Goal: Navigation & Orientation: Find specific page/section

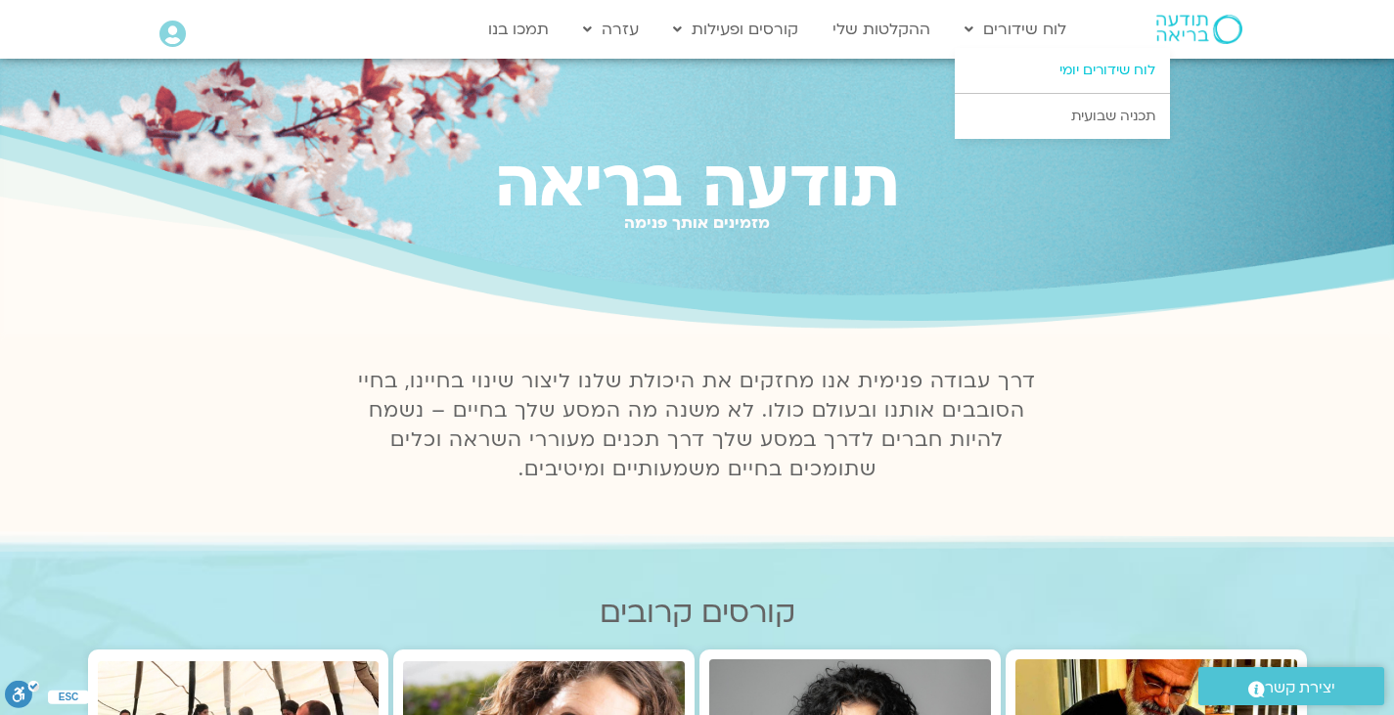
click at [1038, 65] on link "לוח שידורים יומי" at bounding box center [1062, 70] width 215 height 45
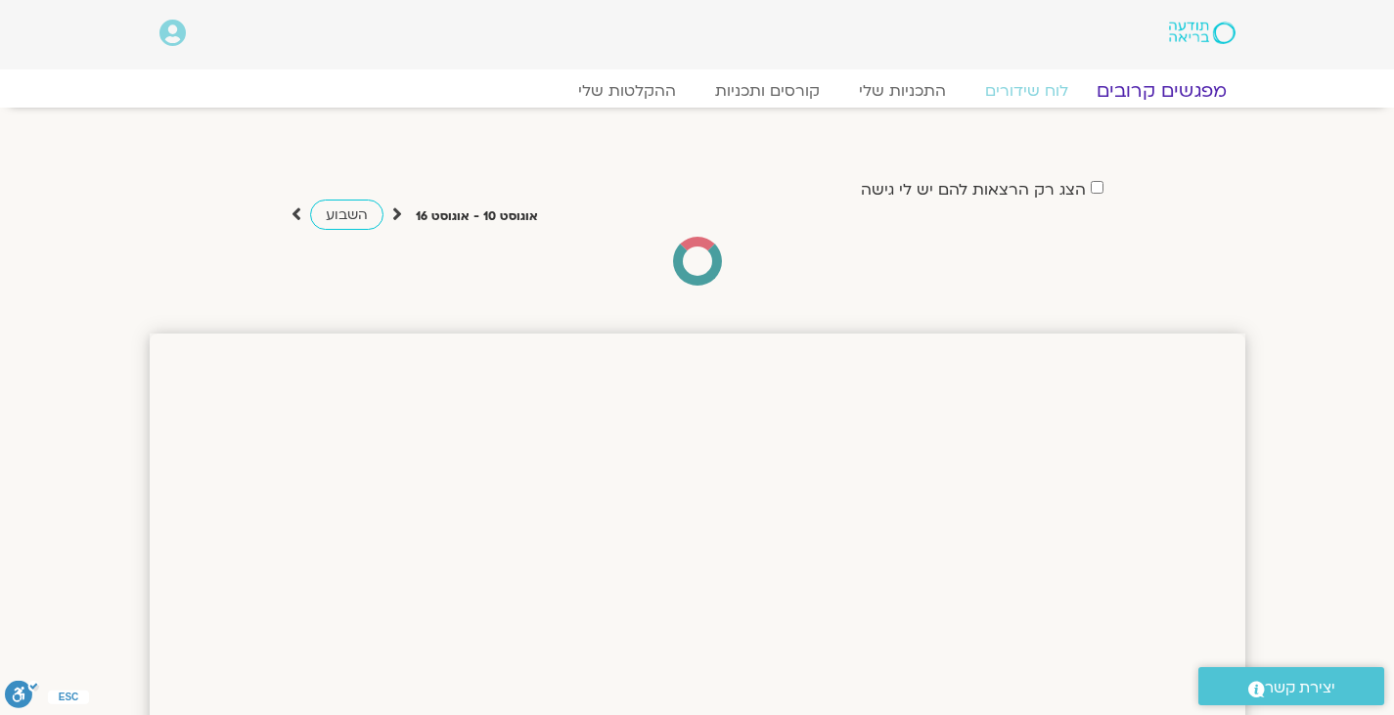
click at [1134, 88] on link "מפגשים קרובים" at bounding box center [1160, 90] width 177 height 23
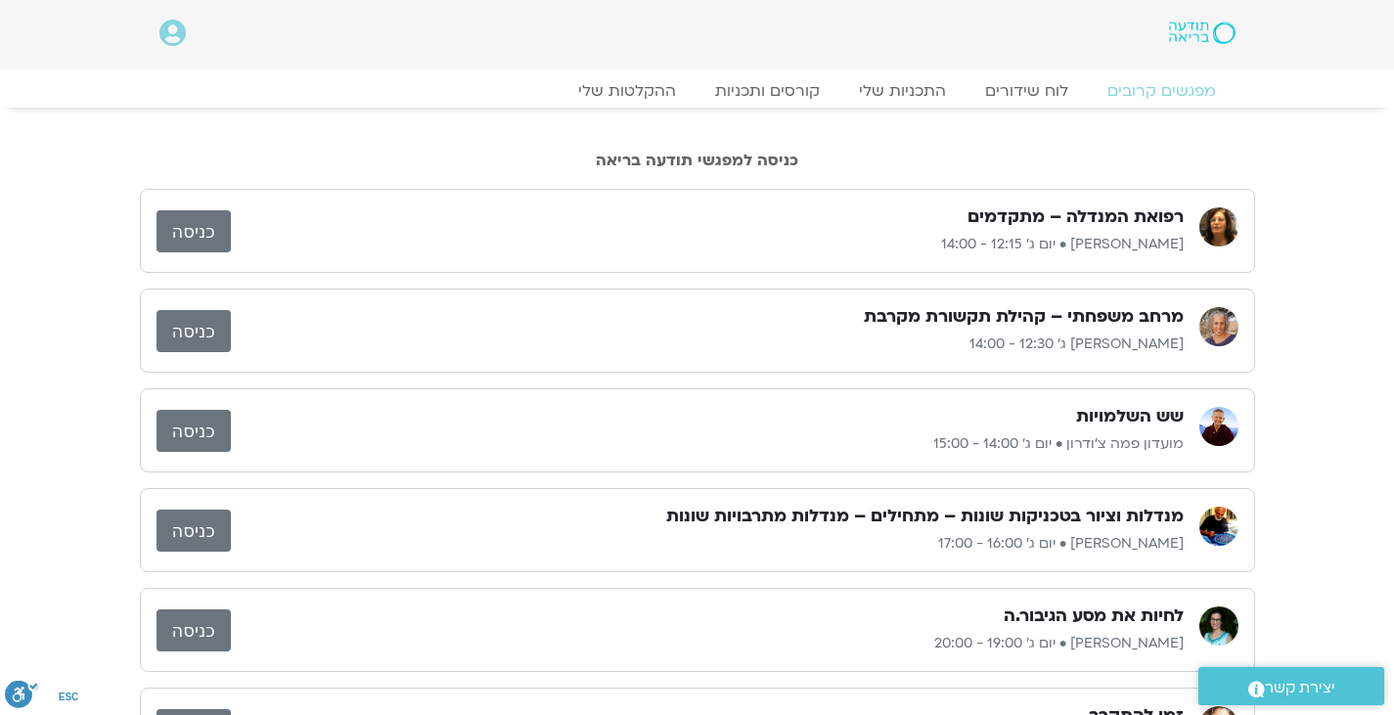
click at [193, 339] on link "כניסה" at bounding box center [194, 331] width 74 height 42
